Goal: Information Seeking & Learning: Learn about a topic

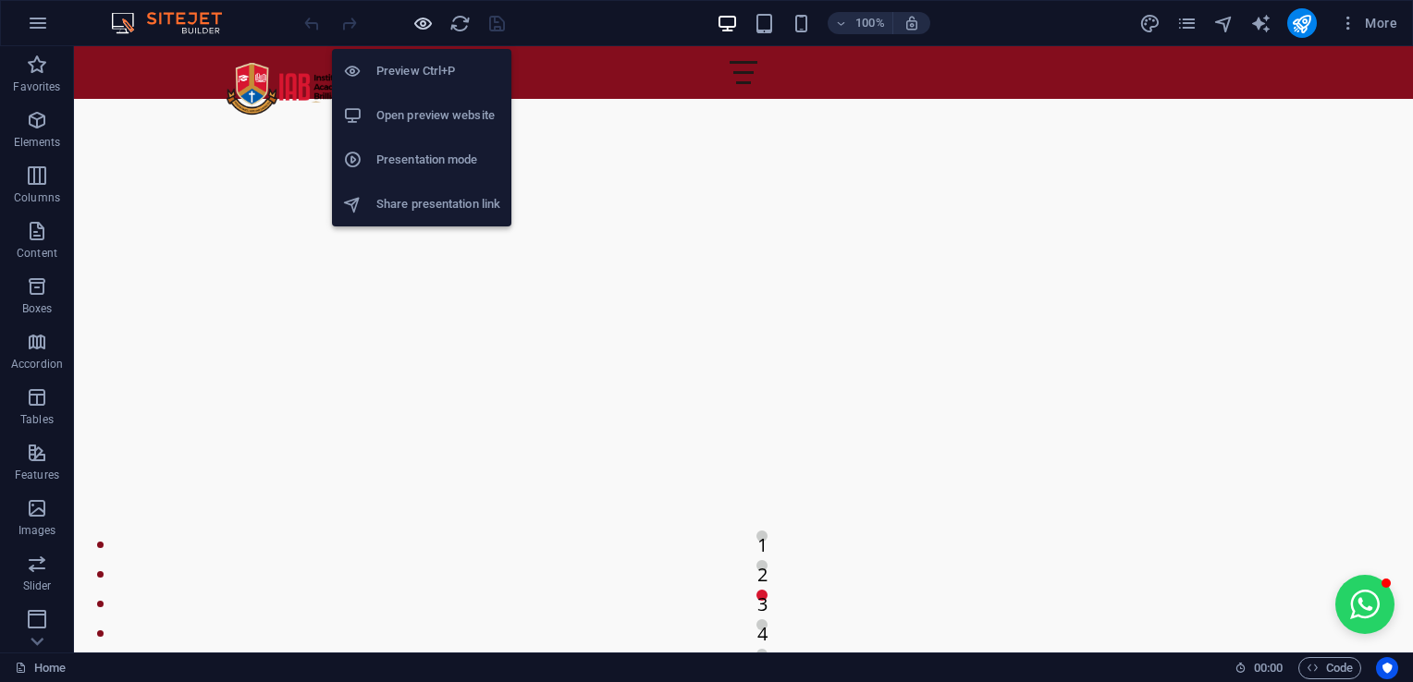
click at [420, 22] on icon "button" at bounding box center [422, 23] width 21 height 21
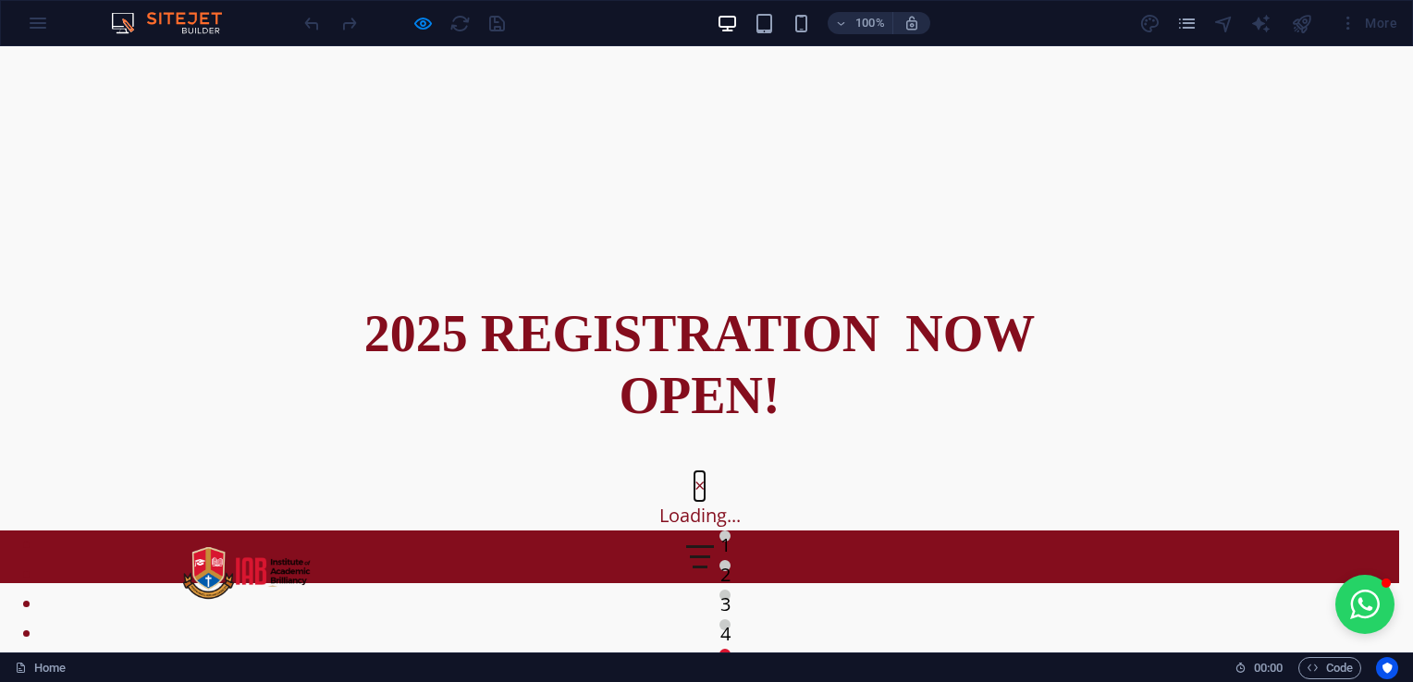
click at [704, 472] on button "×" at bounding box center [699, 487] width 10 height 30
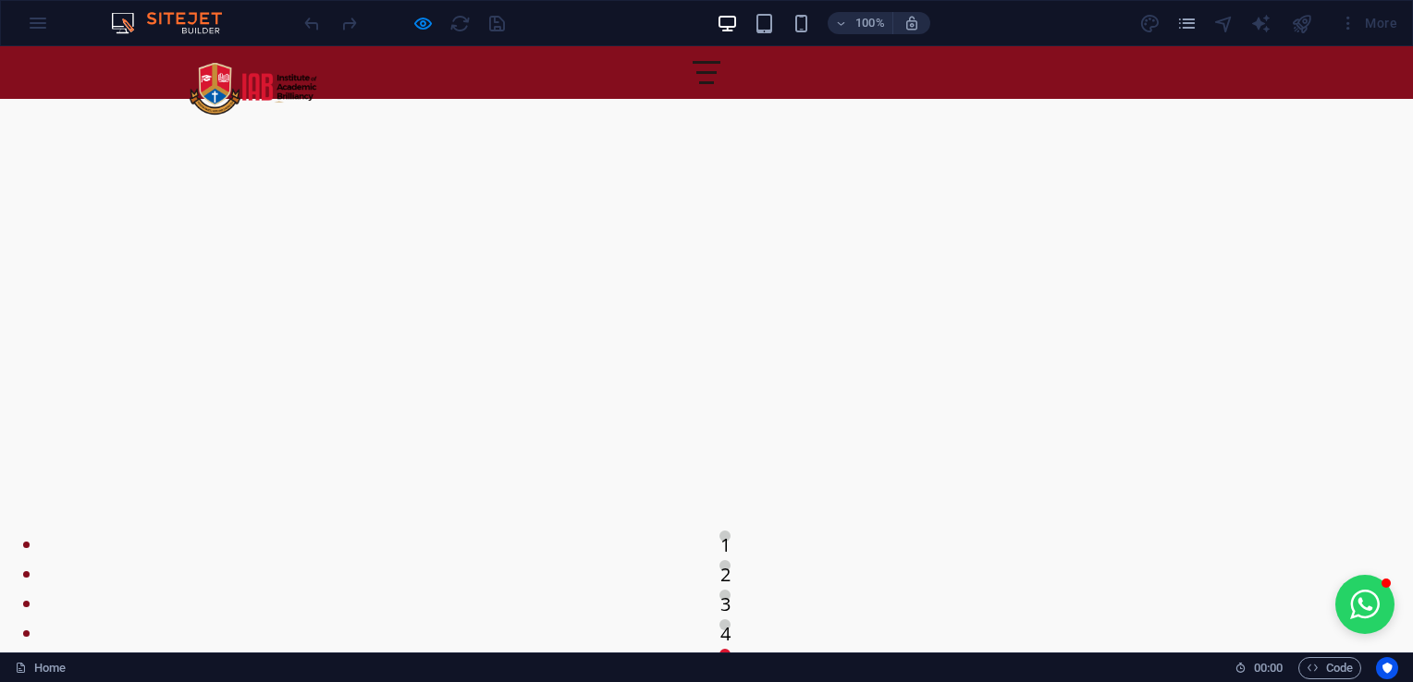
click at [720, 79] on div at bounding box center [706, 72] width 28 height 23
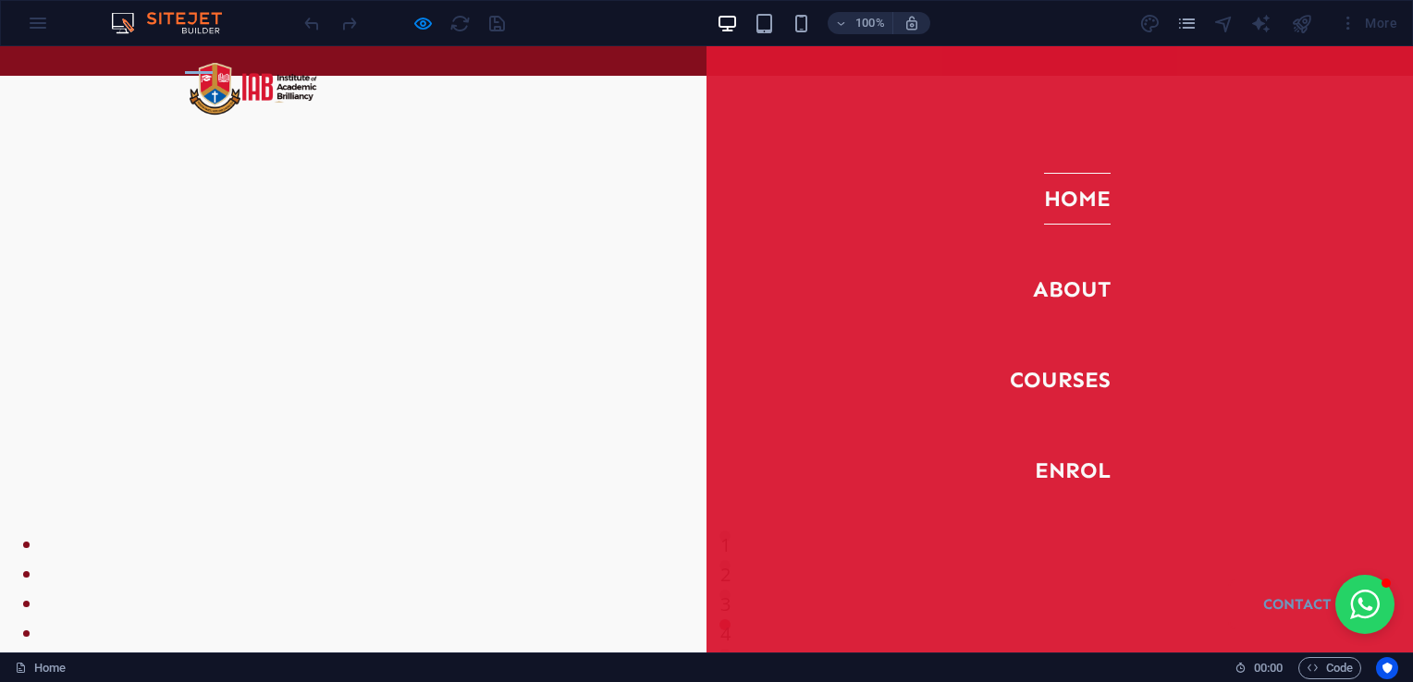
click at [213, 64] on div at bounding box center [199, 72] width 28 height 23
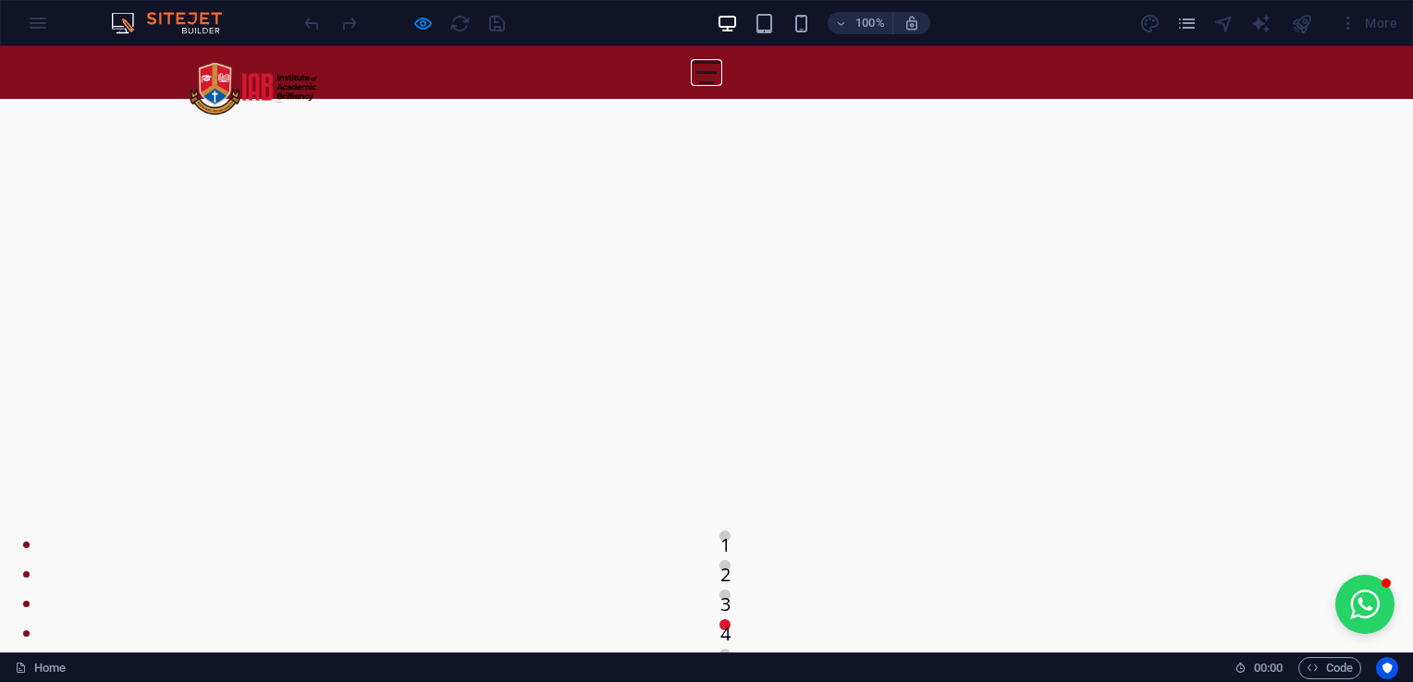
click at [717, 74] on button at bounding box center [706, 72] width 21 height 3
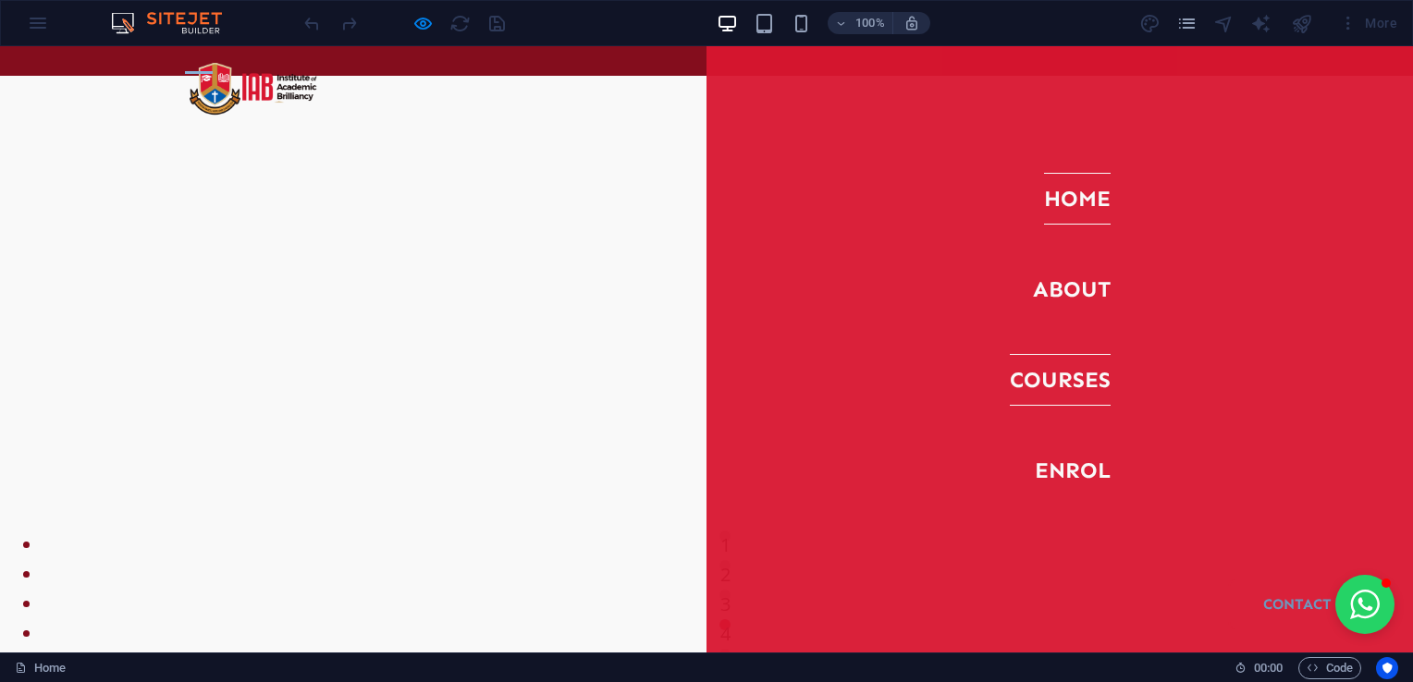
click at [1089, 379] on link "Courses" at bounding box center [1060, 380] width 101 height 52
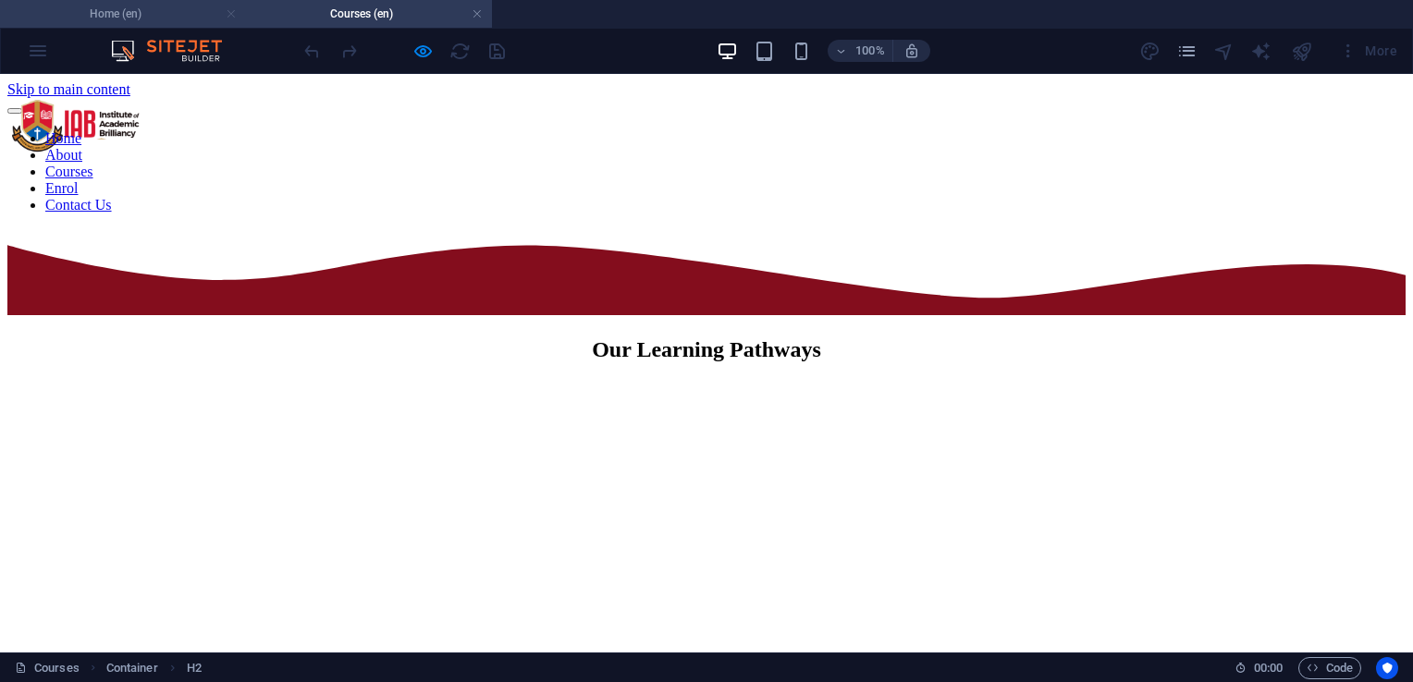
click at [229, 17] on link at bounding box center [231, 15] width 11 height 18
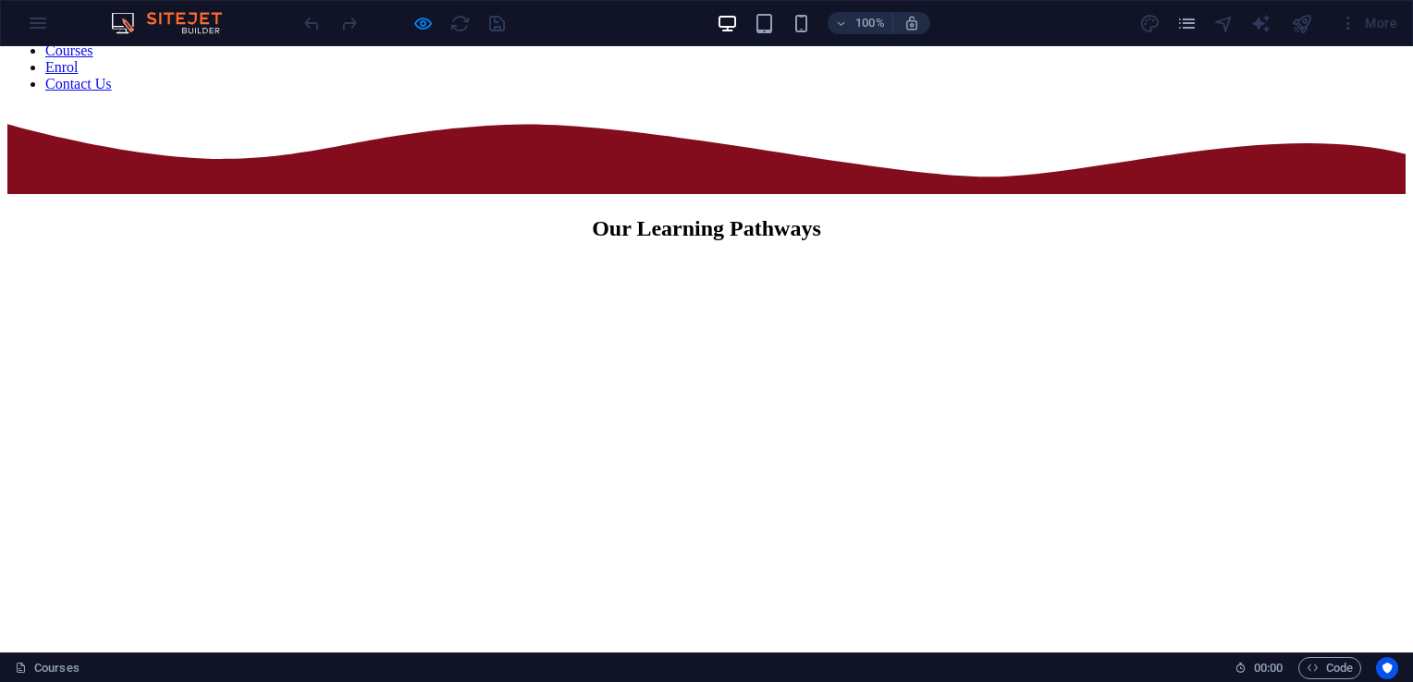
scroll to position [92, 0]
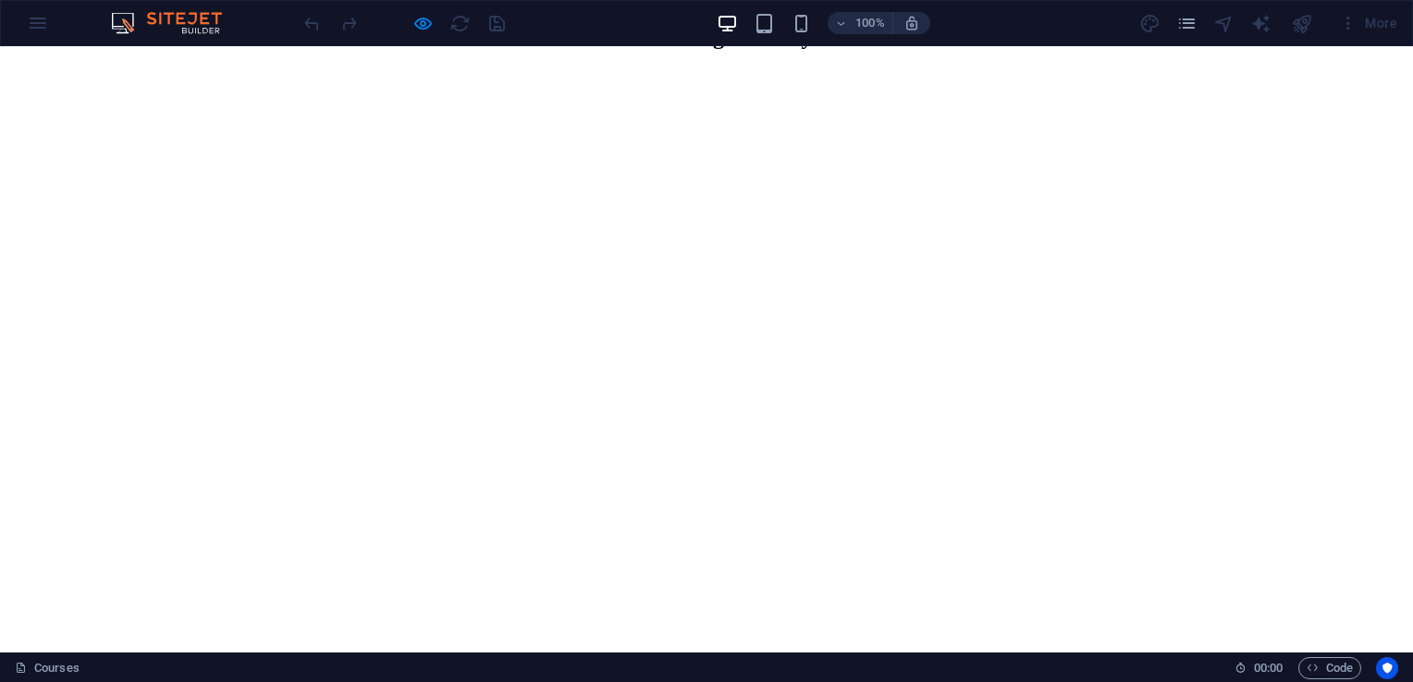
scroll to position [301, 0]
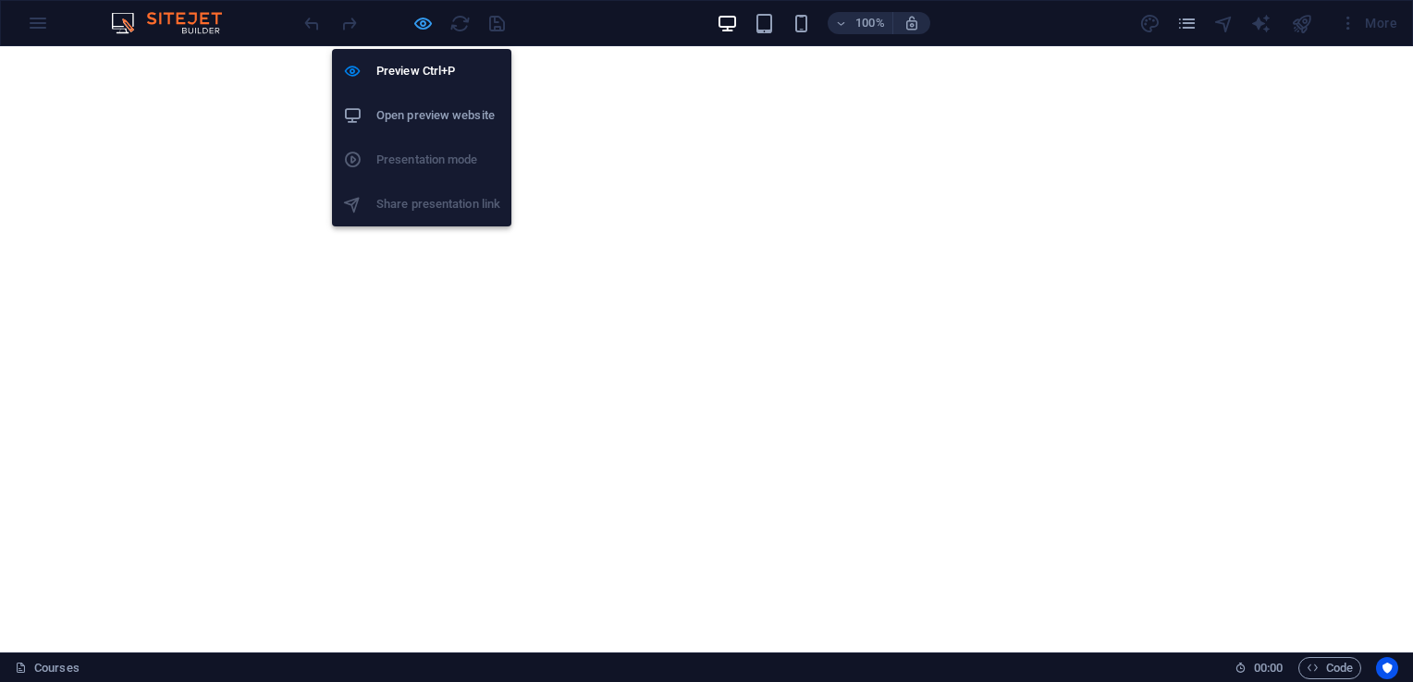
click at [429, 31] on icon "button" at bounding box center [422, 23] width 21 height 21
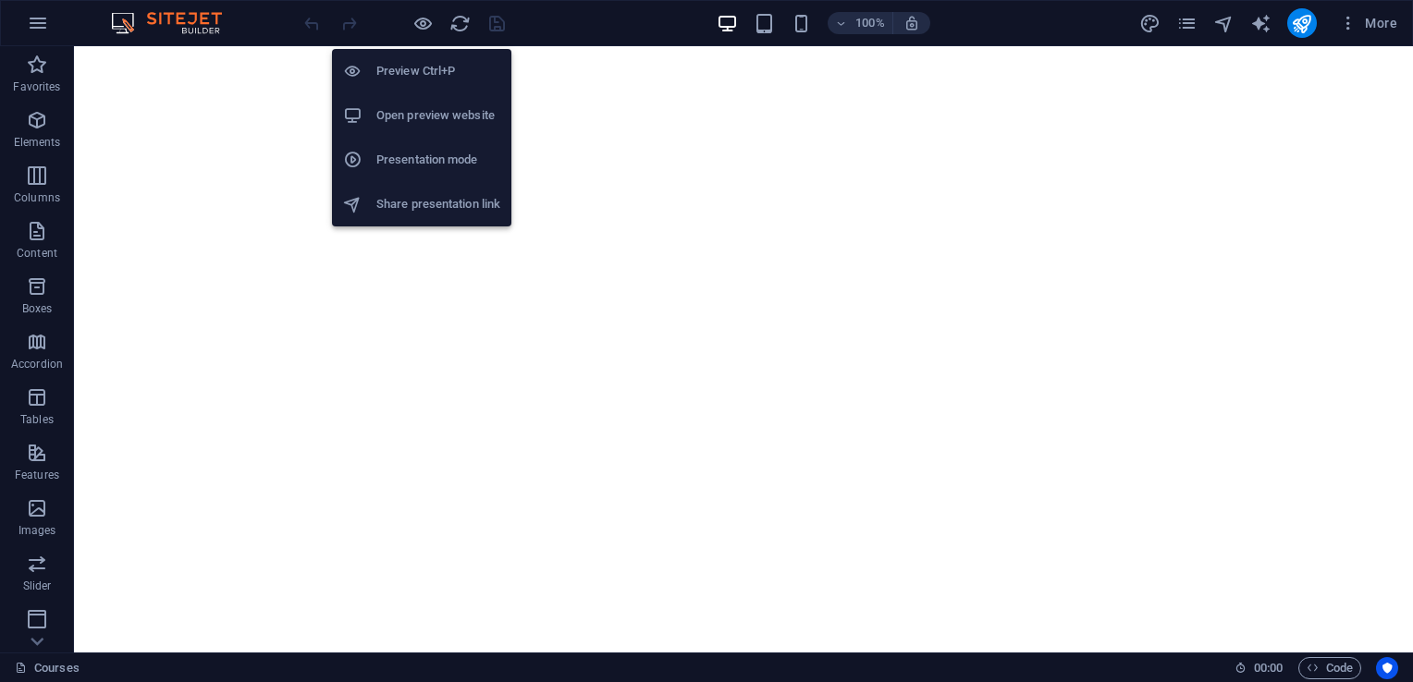
click at [412, 119] on h6 "Open preview website" at bounding box center [438, 115] width 124 height 22
